Goal: Task Accomplishment & Management: Manage account settings

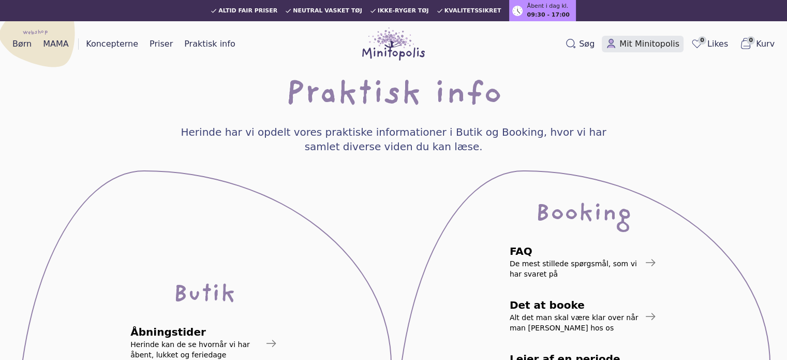
click at [637, 45] on span "Mit Minitopolis" at bounding box center [649, 44] width 60 height 12
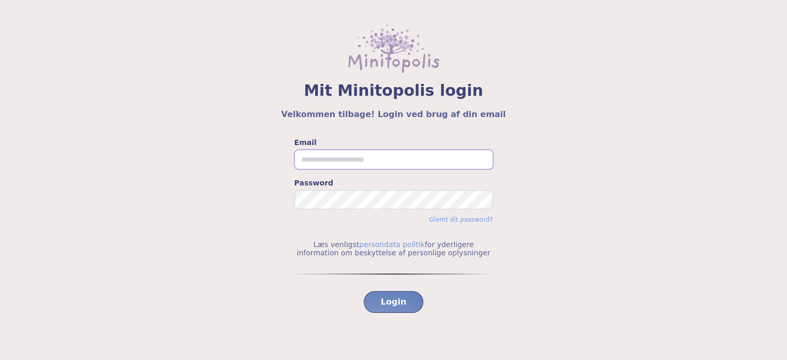
click at [336, 163] on input "Email" at bounding box center [393, 160] width 199 height 20
type input "**********"
click at [364, 291] on button "Login" at bounding box center [394, 302] width 60 height 22
